Goal: Information Seeking & Learning: Learn about a topic

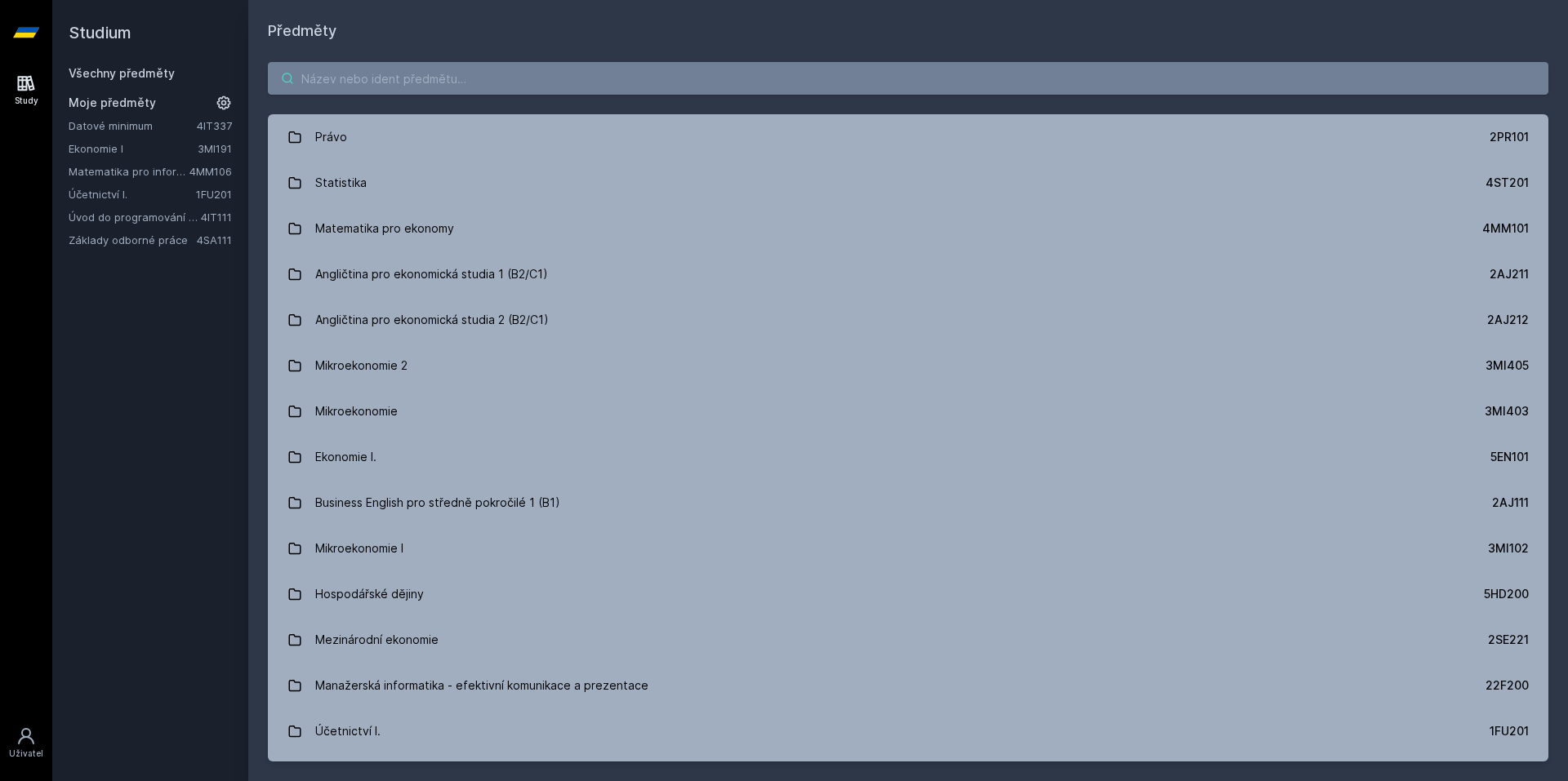
click at [415, 84] on input "search" at bounding box center [908, 78] width 1281 height 33
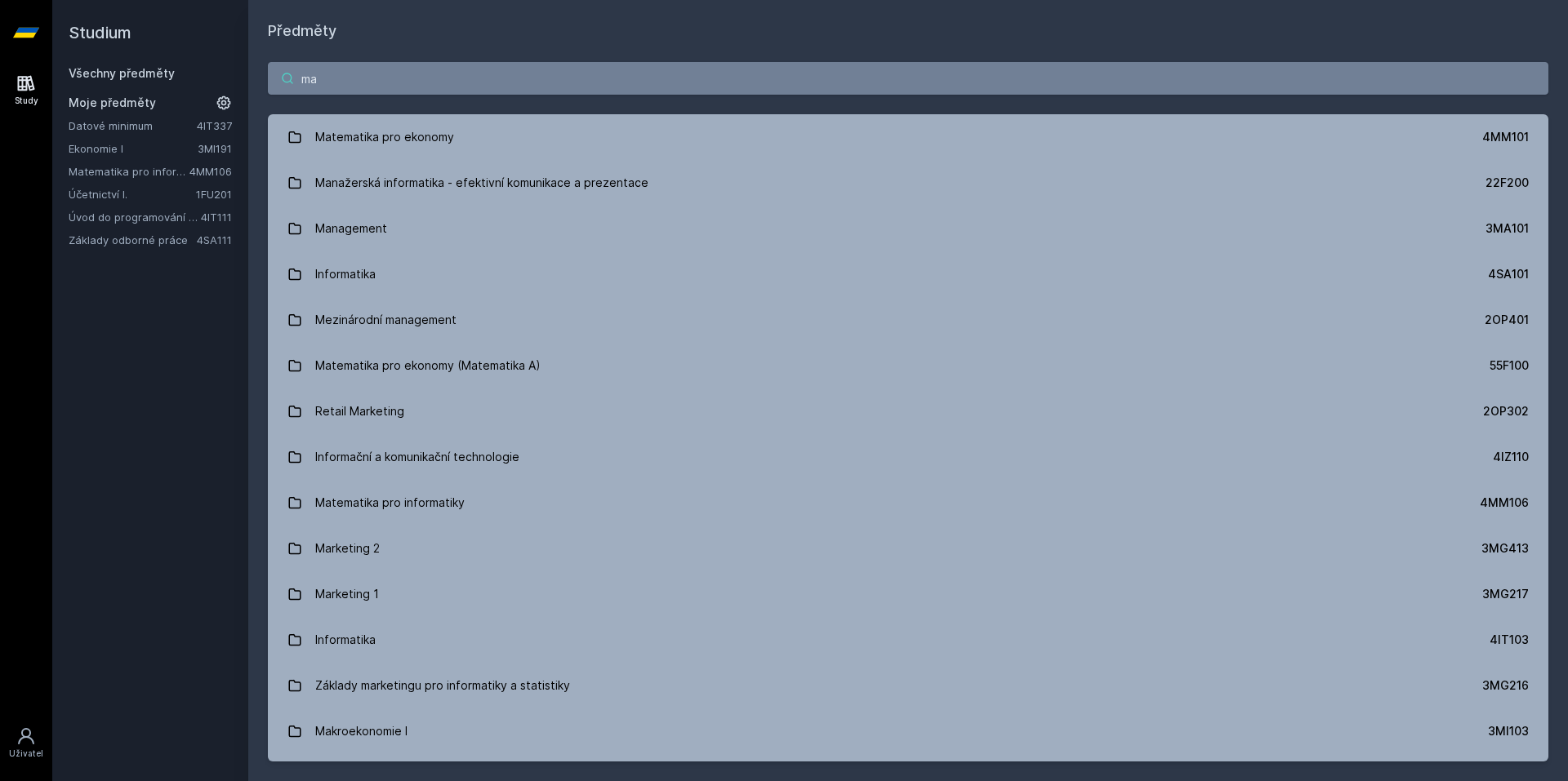
type input "m"
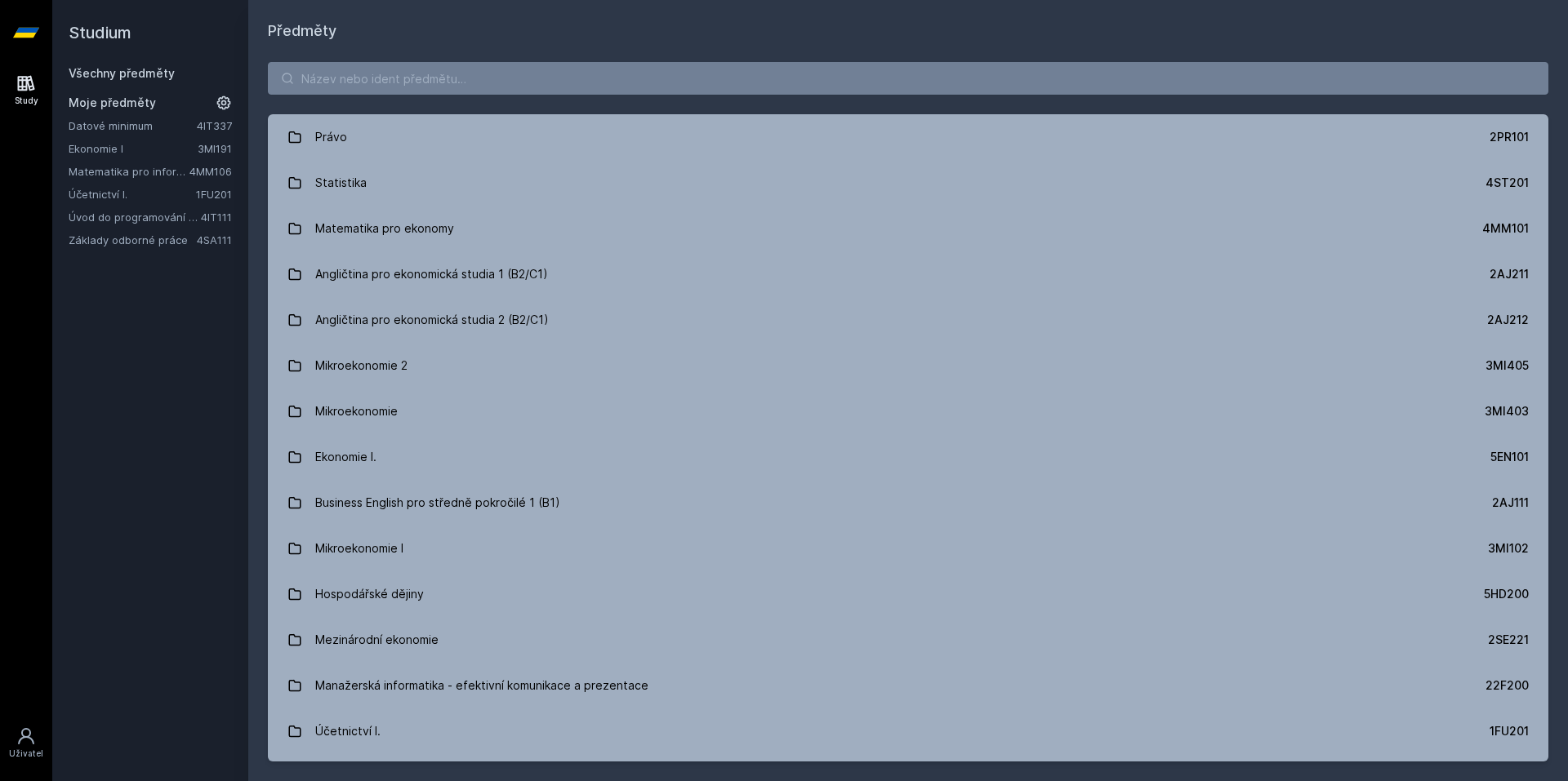
click at [130, 170] on link "Matematika pro informatiky" at bounding box center [129, 171] width 121 height 16
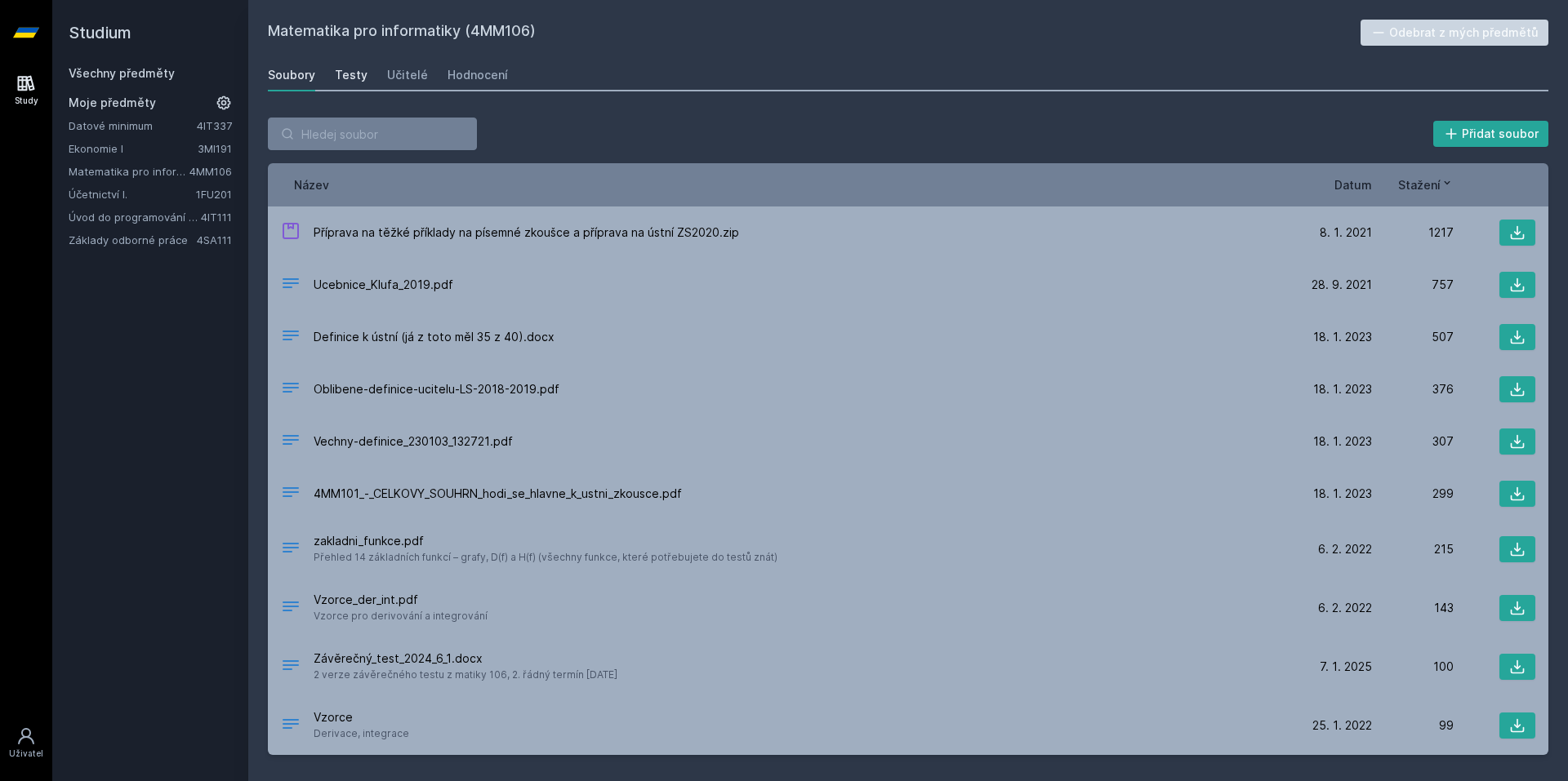
click at [363, 81] on div "Testy" at bounding box center [351, 75] width 33 height 16
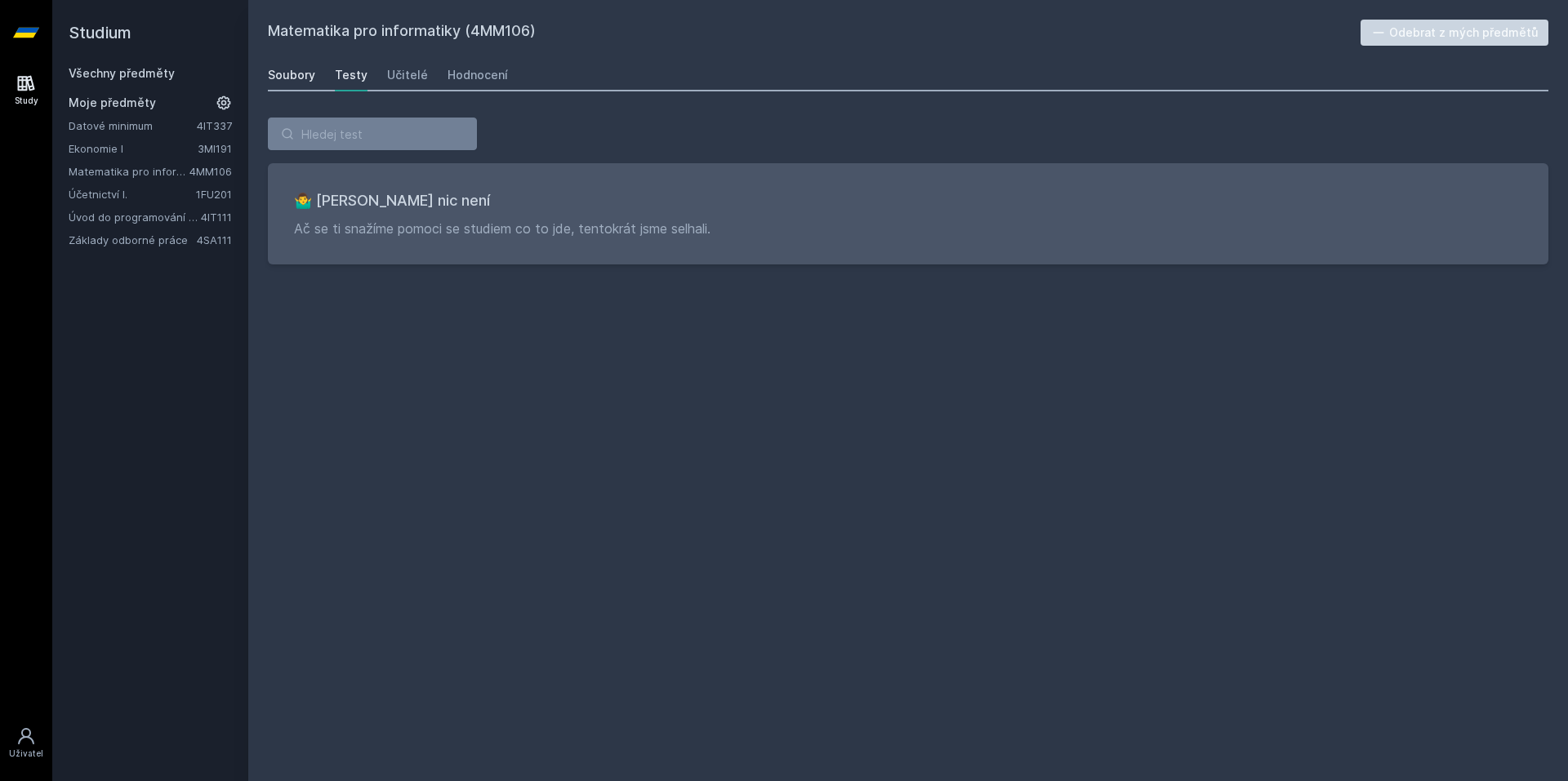
click at [304, 73] on div "Soubory" at bounding box center [292, 75] width 48 height 16
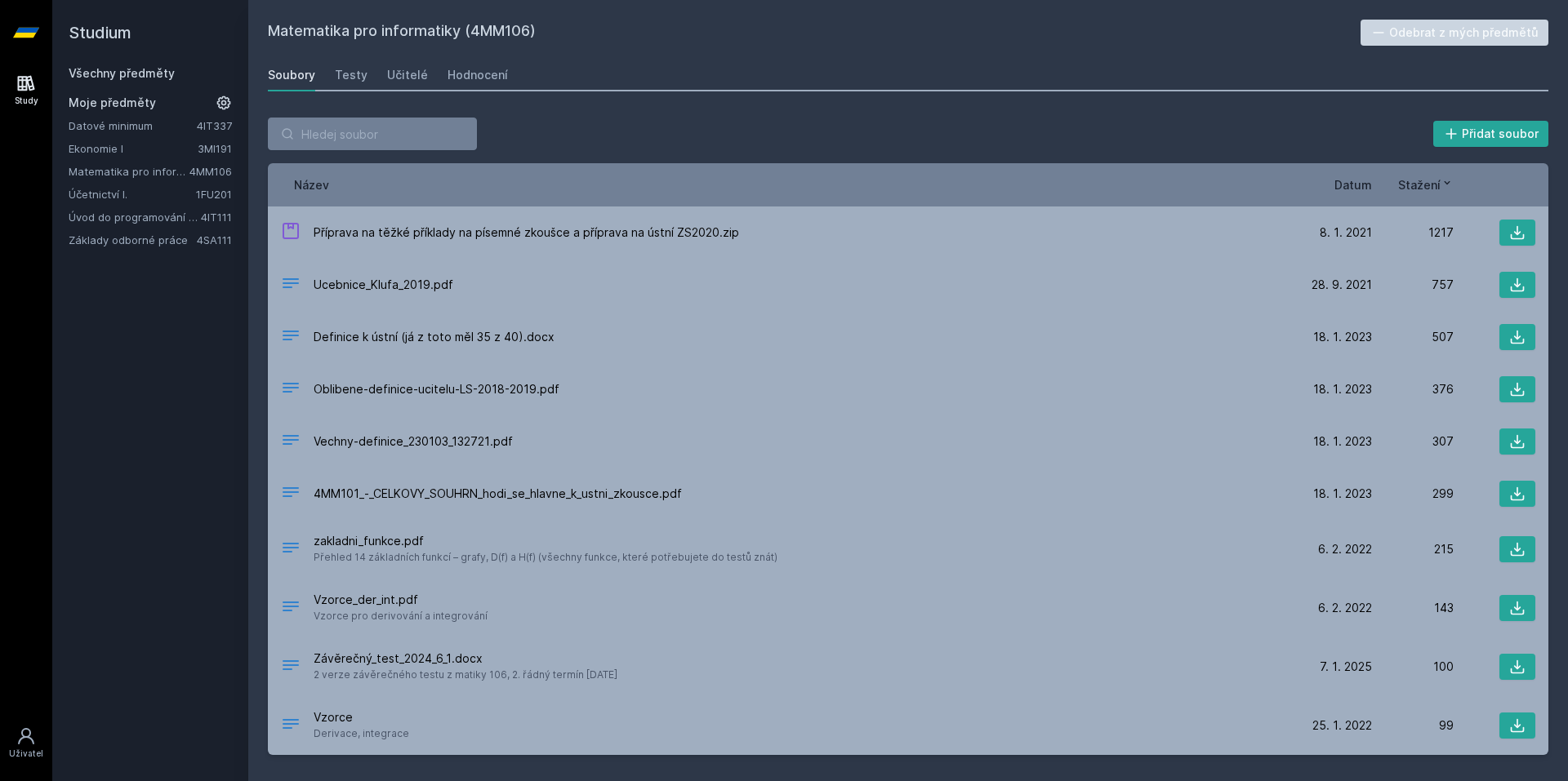
click at [118, 23] on h2 "Studium" at bounding box center [150, 33] width 164 height 65
click at [27, 38] on icon at bounding box center [27, 33] width 27 height 65
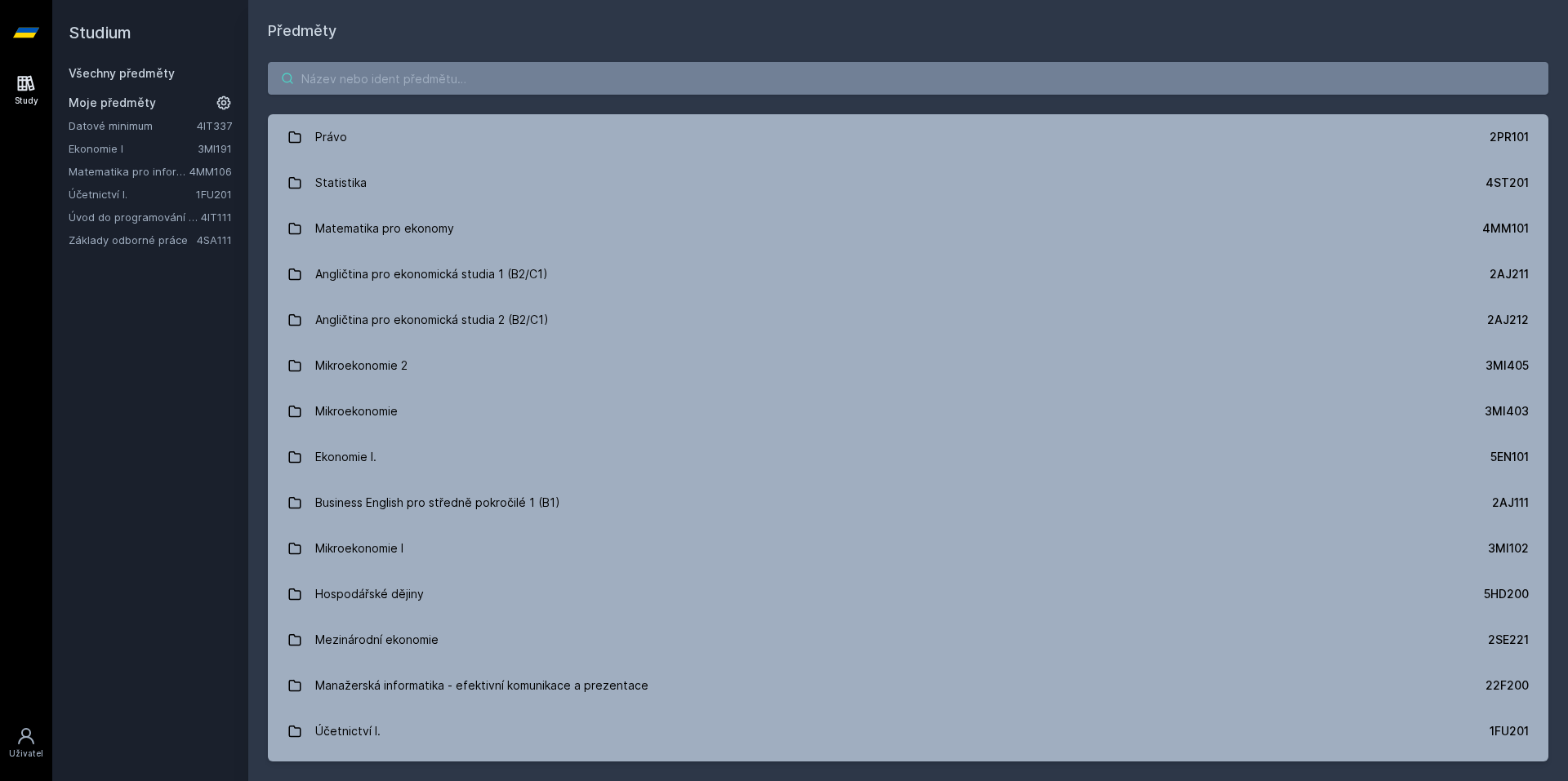
click at [429, 80] on input "search" at bounding box center [908, 78] width 1281 height 33
click at [432, 71] on input "search" at bounding box center [908, 78] width 1281 height 33
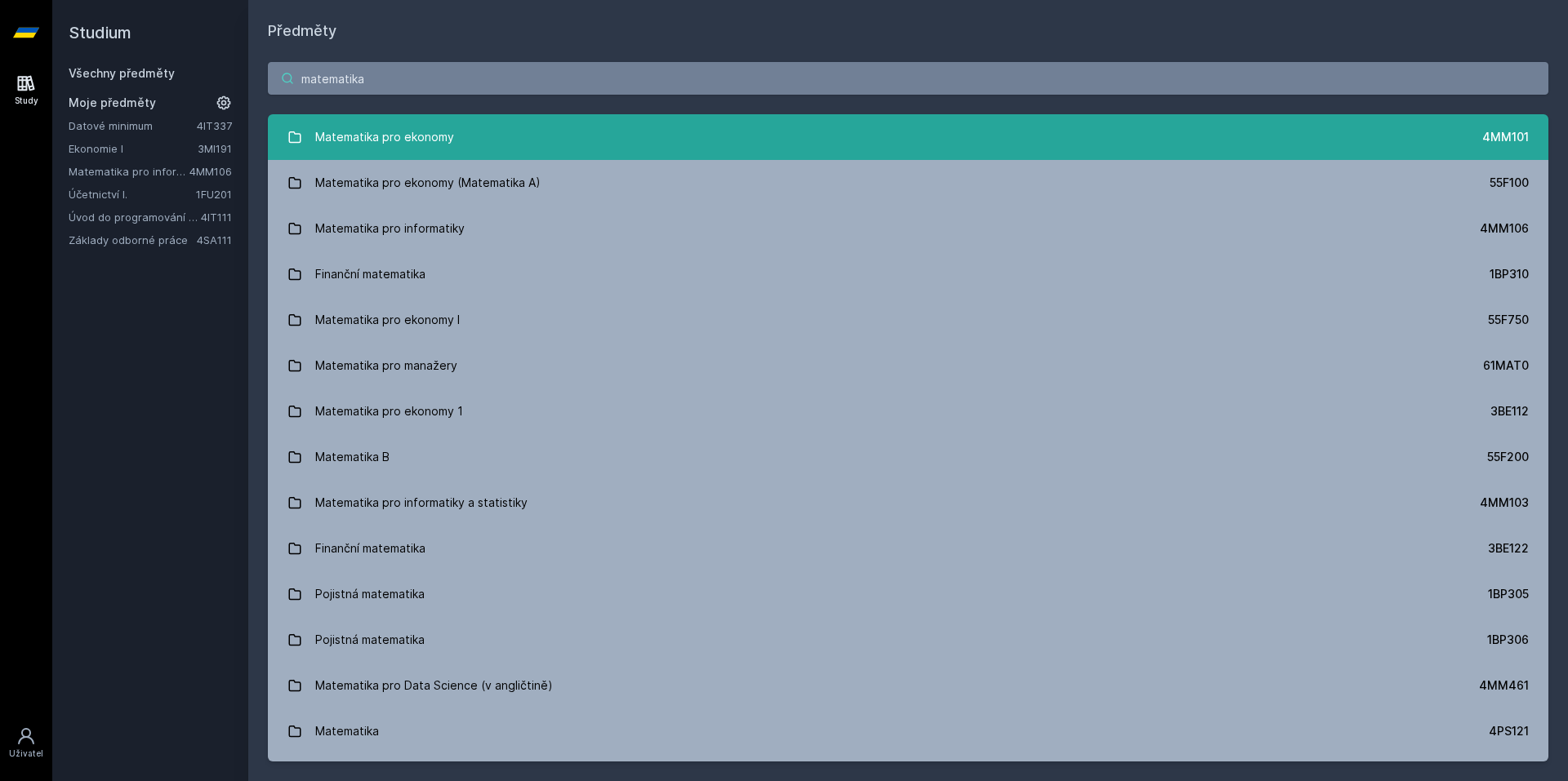
type input "matematika"
click at [563, 125] on link "Matematika pro ekonomy 4MM101" at bounding box center [908, 137] width 1281 height 46
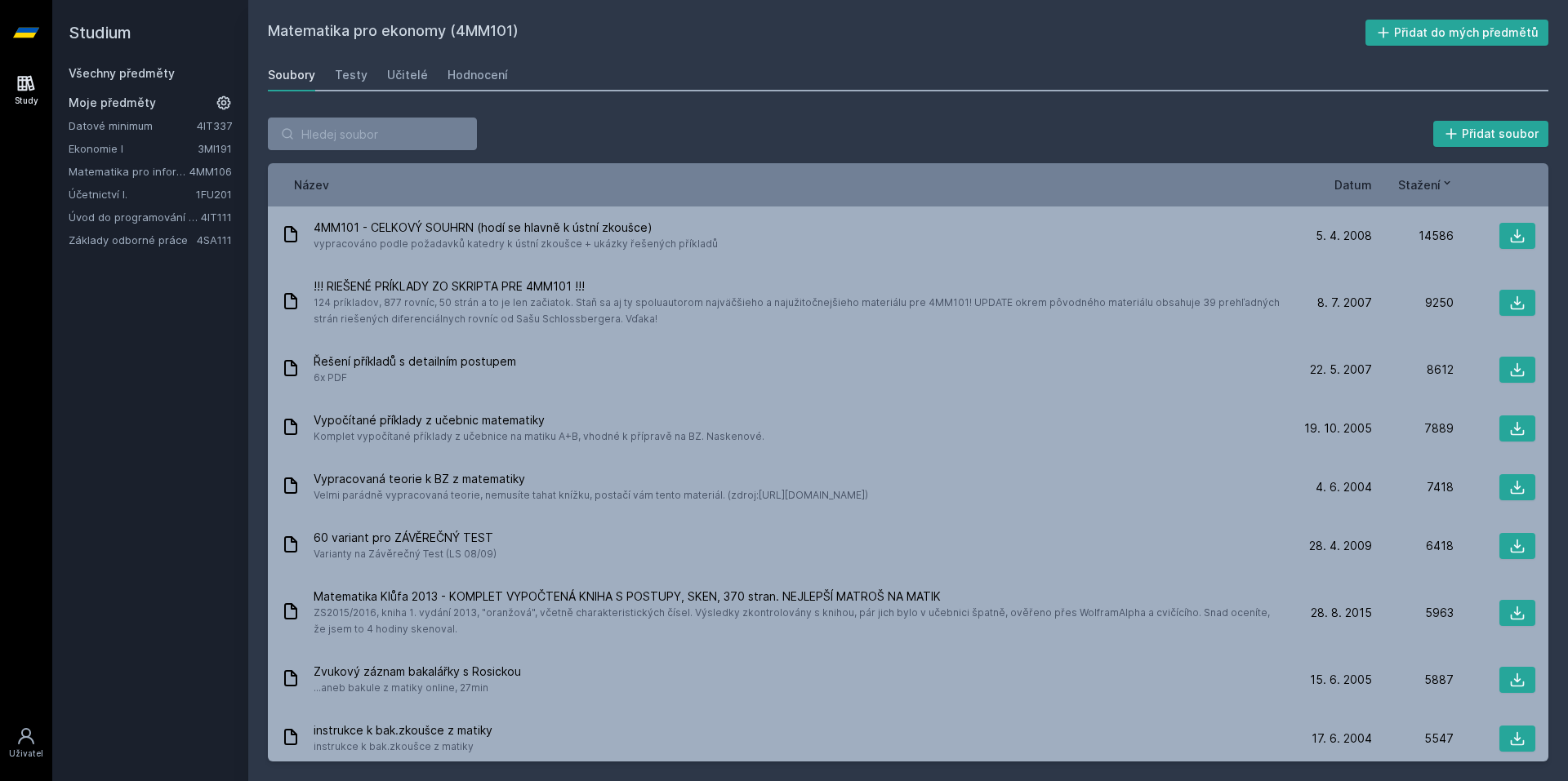
click at [947, 72] on div "Soubory Testy Učitelé Hodnocení" at bounding box center [908, 75] width 1281 height 33
click at [1351, 196] on div "Název Datum Stažení" at bounding box center [908, 185] width 1281 height 43
click at [1362, 168] on div "Název Datum Stažení" at bounding box center [908, 185] width 1281 height 43
click at [1355, 187] on span "Datum" at bounding box center [1352, 185] width 37 height 17
